Goal: Information Seeking & Learning: Find contact information

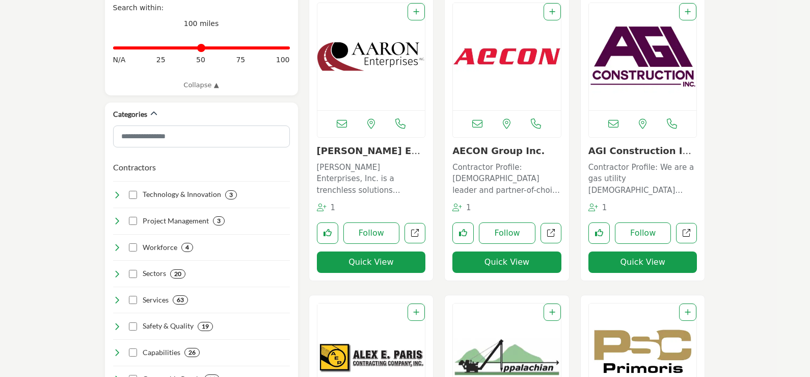
scroll to position [306, 0]
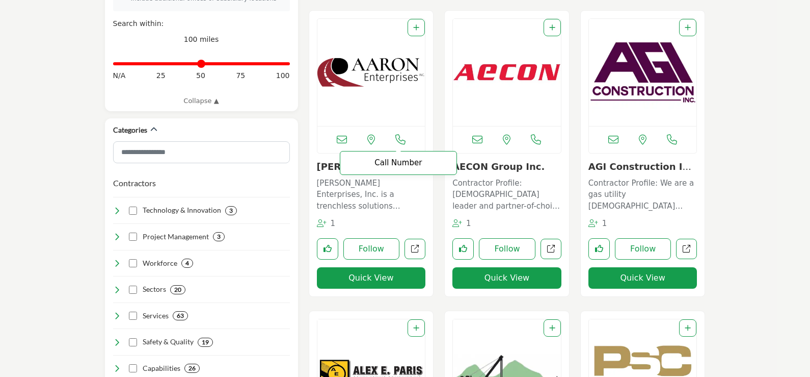
click at [402, 140] on icon at bounding box center [400, 140] width 10 height 10
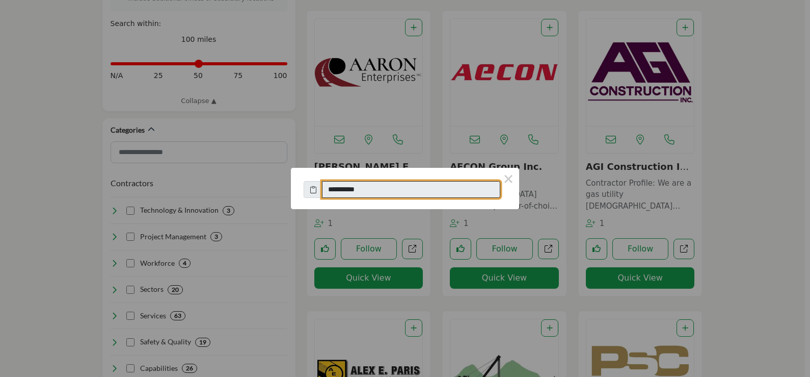
drag, startPoint x: 416, startPoint y: 188, endPoint x: 326, endPoint y: 192, distance: 90.3
click at [326, 192] on input "**********" at bounding box center [411, 189] width 178 height 17
click at [383, 287] on div "**********" at bounding box center [405, 188] width 810 height 377
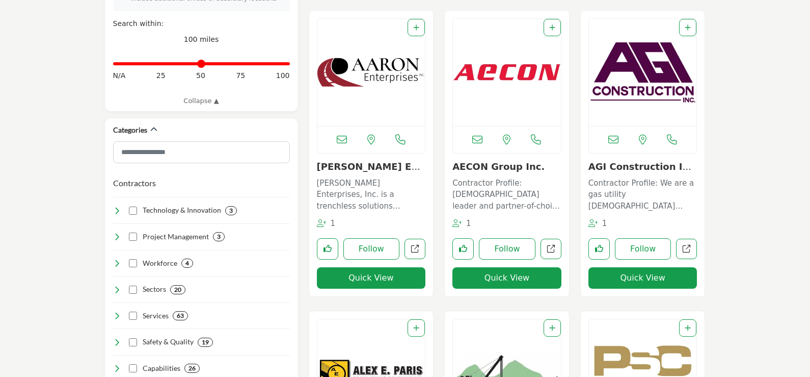
click at [343, 143] on icon at bounding box center [342, 140] width 10 height 10
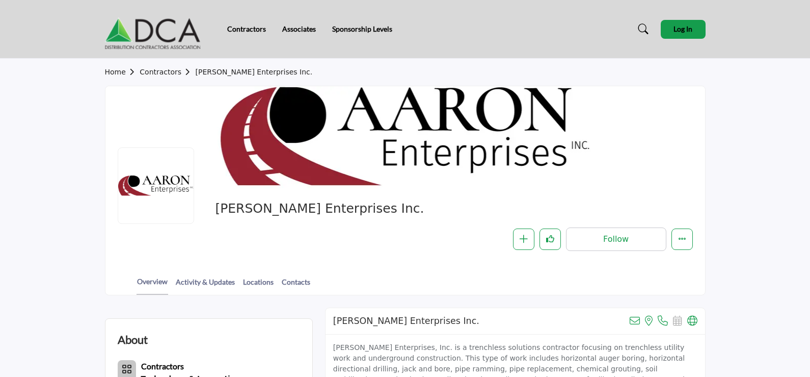
drag, startPoint x: 585, startPoint y: 155, endPoint x: 371, endPoint y: 120, distance: 216.4
click at [371, 120] on div at bounding box center [405, 137] width 600 height 102
copy span "Aaron Enterprises Inc."
drag, startPoint x: 351, startPoint y: 208, endPoint x: 208, endPoint y: 208, distance: 142.2
click at [208, 208] on div "Aaron Enterprises Inc. Follow Following Message Recommend Add to My Suppliers P…" at bounding box center [405, 225] width 575 height 50
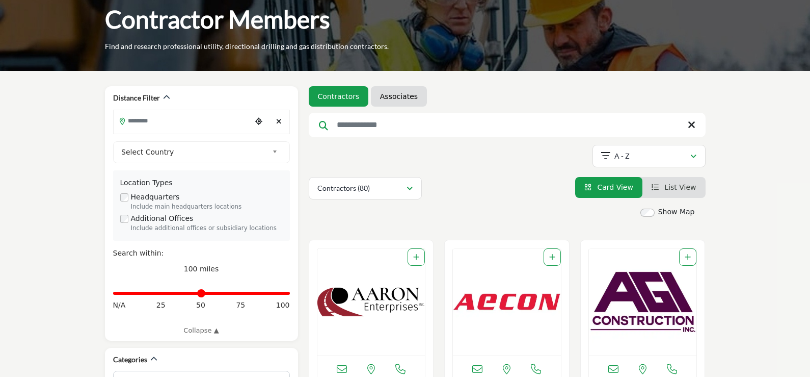
scroll to position [153, 0]
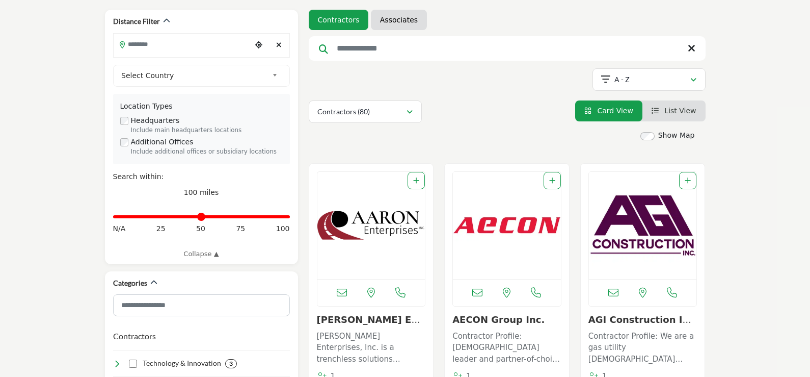
drag, startPoint x: 430, startPoint y: 229, endPoint x: 496, endPoint y: 16, distance: 223.6
click at [429, 227] on div "View the location of this listing Call Number 1" at bounding box center [371, 306] width 124 height 285
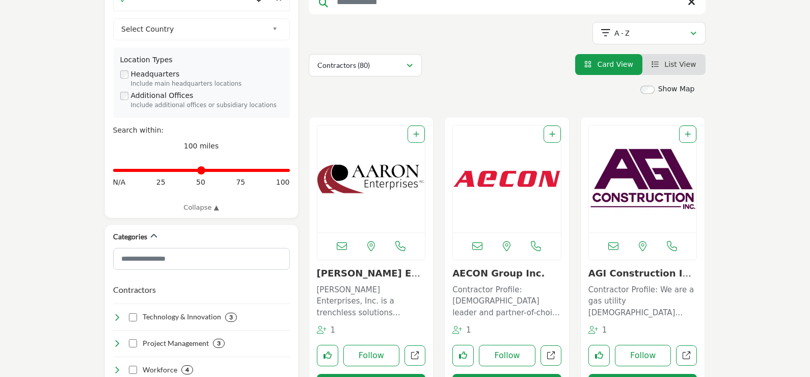
scroll to position [255, 0]
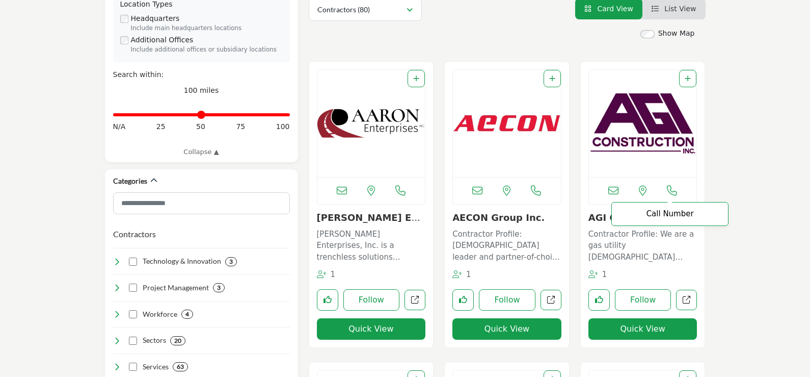
click at [677, 194] on icon at bounding box center [672, 191] width 10 height 10
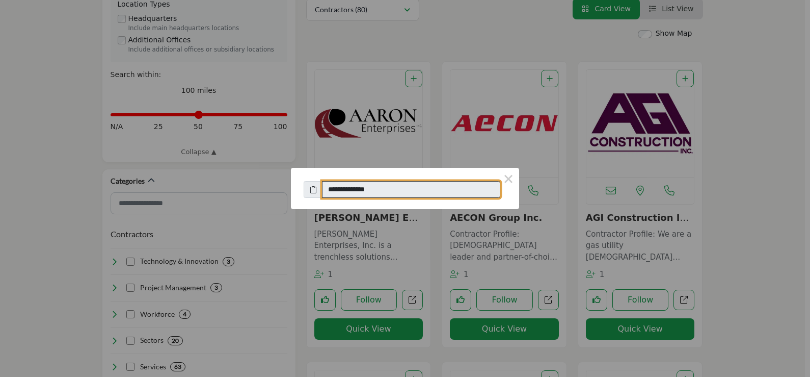
drag, startPoint x: 410, startPoint y: 196, endPoint x: 320, endPoint y: 196, distance: 89.7
click at [320, 196] on div "**********" at bounding box center [405, 187] width 203 height 22
click at [506, 183] on button "×" at bounding box center [508, 178] width 21 height 21
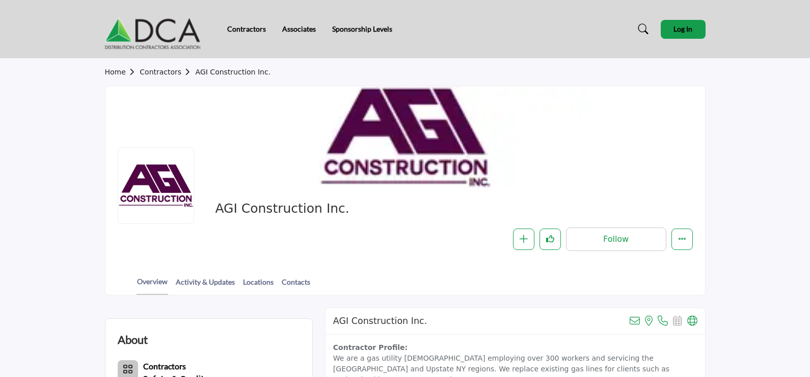
copy span "nc."
copy span "GI Construction Inc."
drag, startPoint x: 354, startPoint y: 215, endPoint x: 319, endPoint y: 209, distance: 35.2
click at [0, 0] on div at bounding box center [0, 0] width 0 height 0
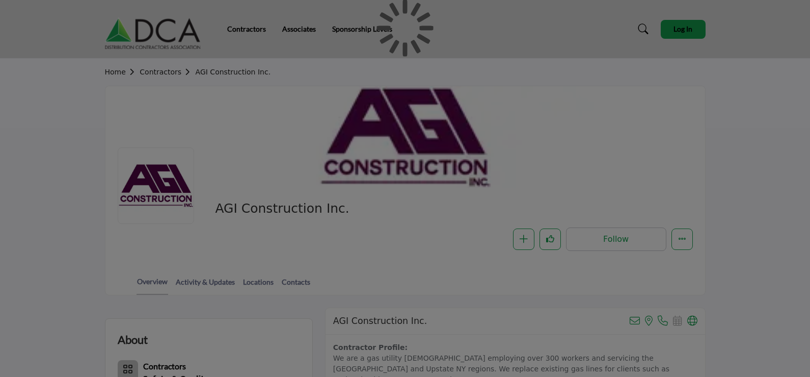
click at [346, 209] on div at bounding box center [405, 188] width 810 height 377
click at [347, 213] on div at bounding box center [405, 188] width 810 height 377
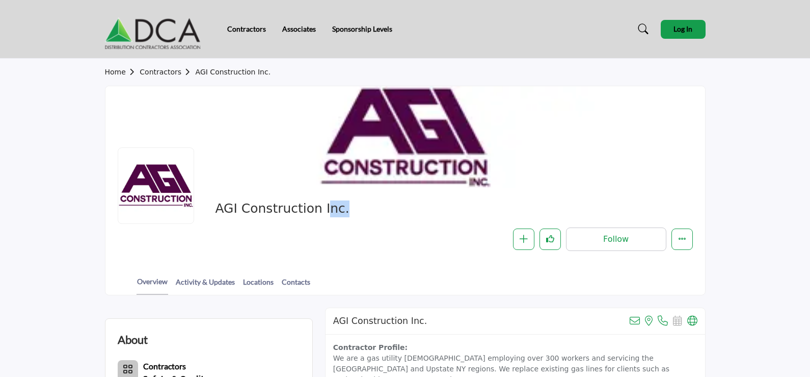
copy div "Construction Inc."
copy div "AGI Construction Inc."
drag, startPoint x: 347, startPoint y: 213, endPoint x: 222, endPoint y: 213, distance: 124.4
click at [222, 213] on span "AGI Construction Inc." at bounding box center [330, 208] width 230 height 17
